Goal: Find specific page/section: Find specific page/section

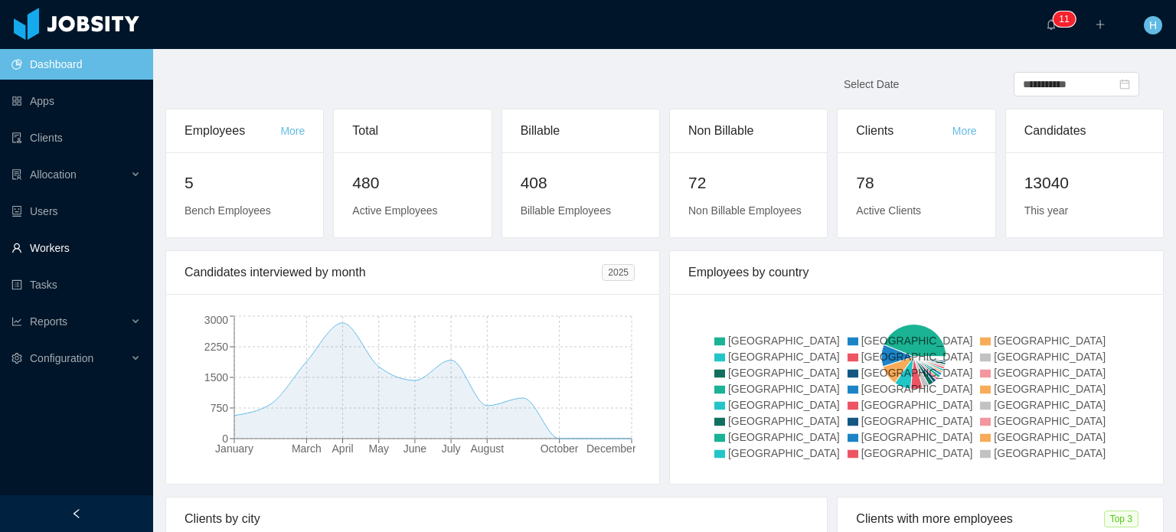
click at [76, 254] on link "Workers" at bounding box center [75, 248] width 129 height 31
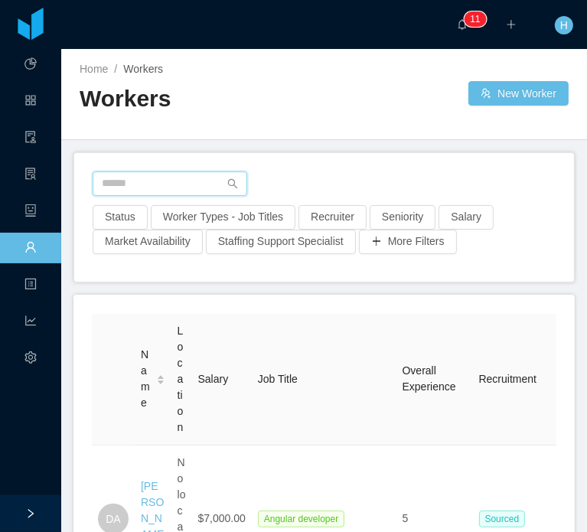
click at [118, 189] on input "text" at bounding box center [170, 184] width 155 height 25
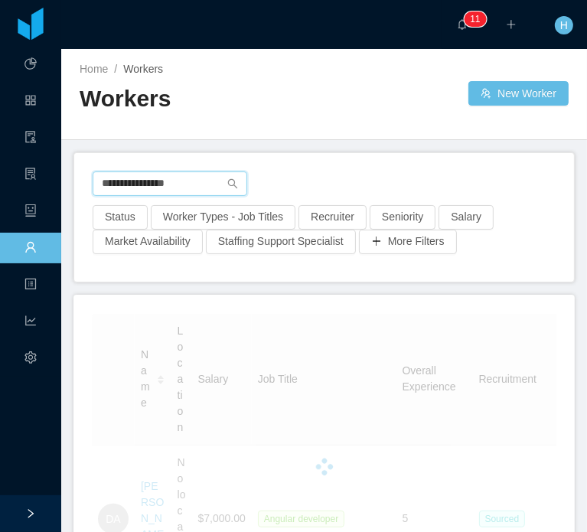
type input "**********"
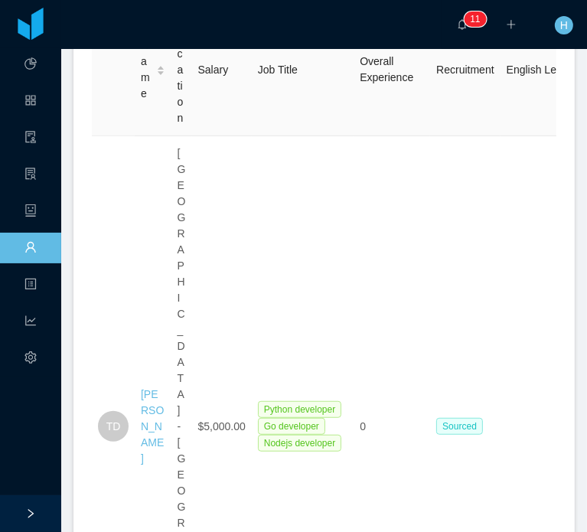
scroll to position [309, 0]
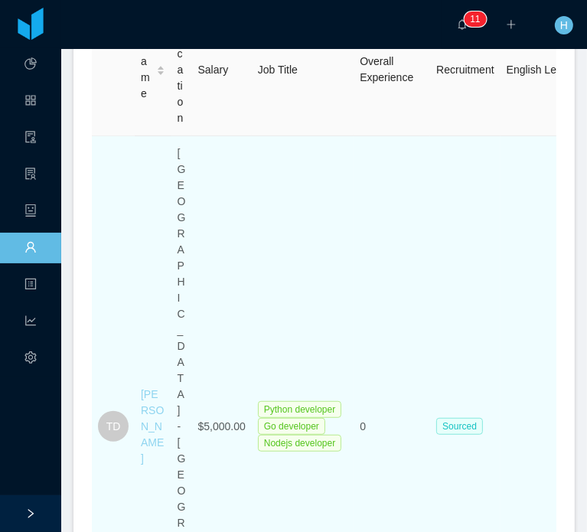
click at [157, 388] on link "Tiberius Dourado" at bounding box center [152, 426] width 23 height 77
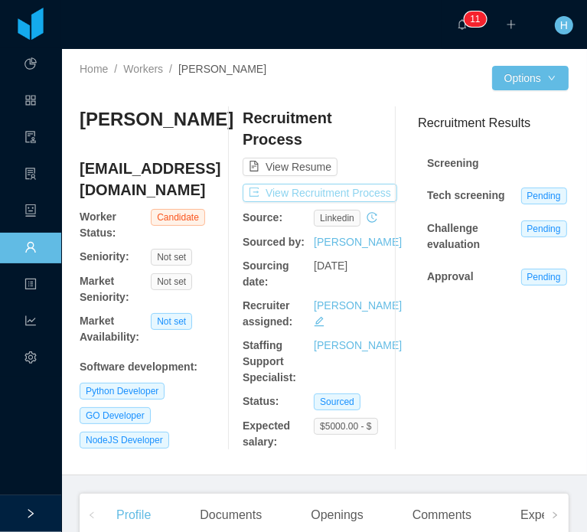
click at [347, 198] on button "View Recruitment Process" at bounding box center [320, 193] width 155 height 18
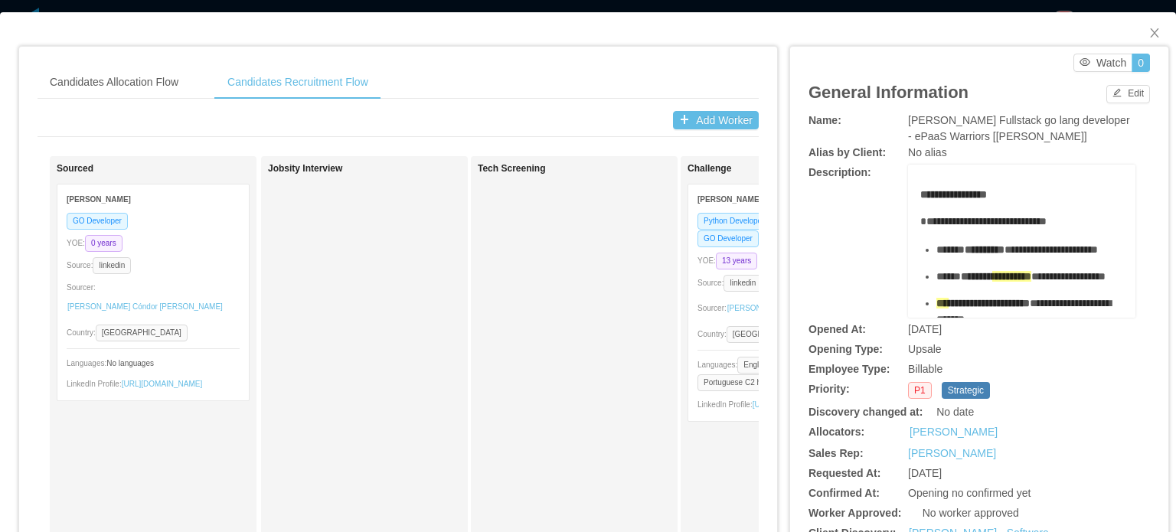
scroll to position [383, 0]
